Goal: Find specific page/section

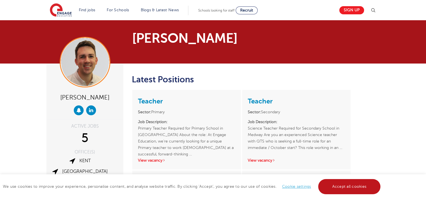
click at [367, 188] on link "Accept all cookies" at bounding box center [349, 186] width 62 height 15
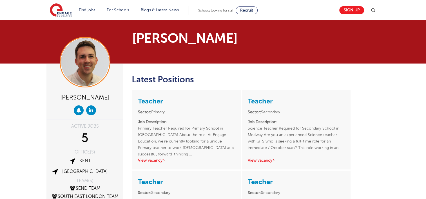
scroll to position [28, 0]
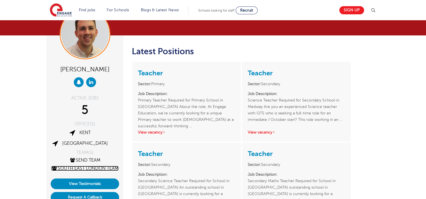
click at [89, 167] on link "South East London Team" at bounding box center [84, 168] width 67 height 5
click at [84, 162] on link "SEND Team" at bounding box center [84, 160] width 31 height 5
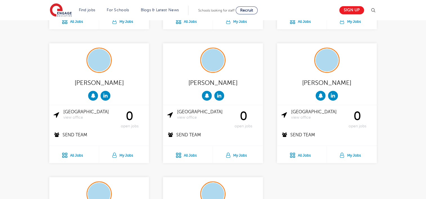
scroll to position [422, 0]
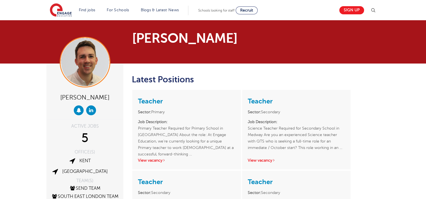
scroll to position [28, 0]
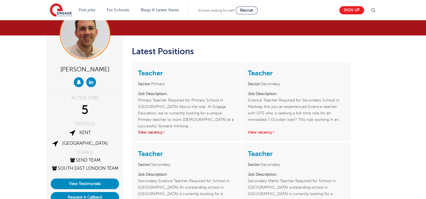
click at [160, 130] on link "View vacancy" at bounding box center [152, 132] width 28 height 4
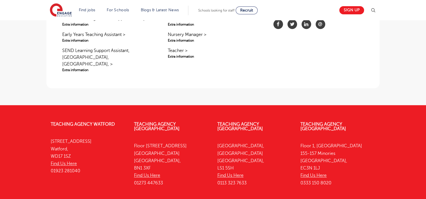
scroll to position [309, 0]
